Goal: Task Accomplishment & Management: Use online tool/utility

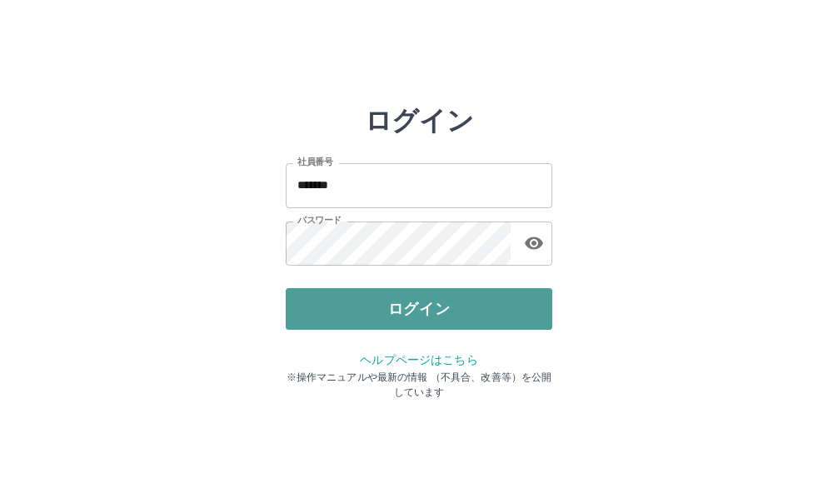
click at [386, 306] on button "ログイン" at bounding box center [419, 309] width 266 height 42
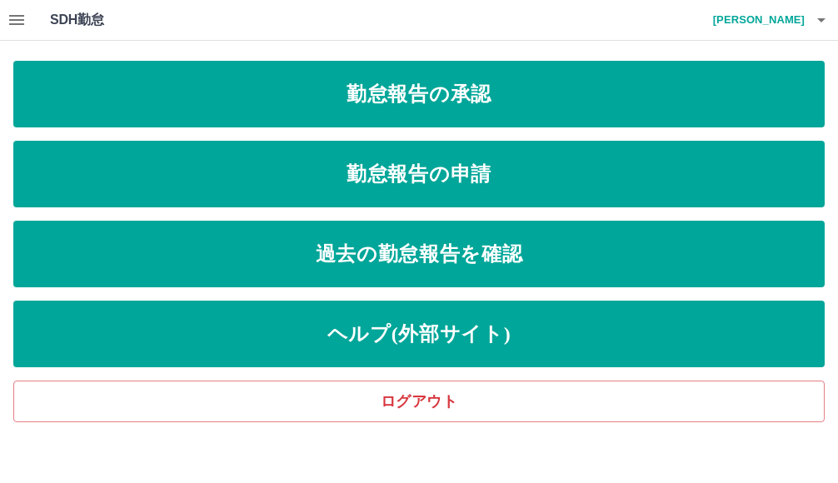
click at [20, 19] on icon "button" at bounding box center [16, 20] width 15 height 10
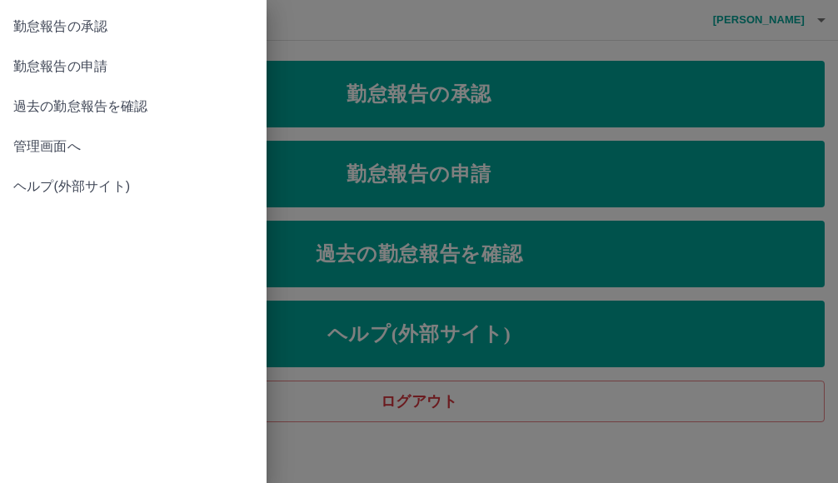
click at [77, 141] on span "管理画面へ" at bounding box center [133, 147] width 240 height 20
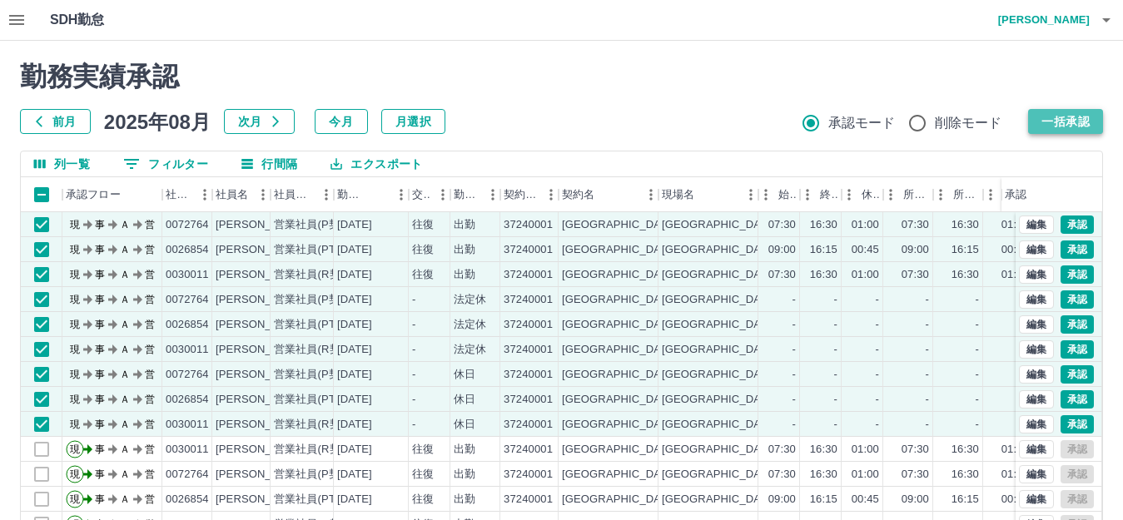
click at [837, 121] on button "一括承認" at bounding box center [1065, 121] width 75 height 25
